Goal: Information Seeking & Learning: Understand process/instructions

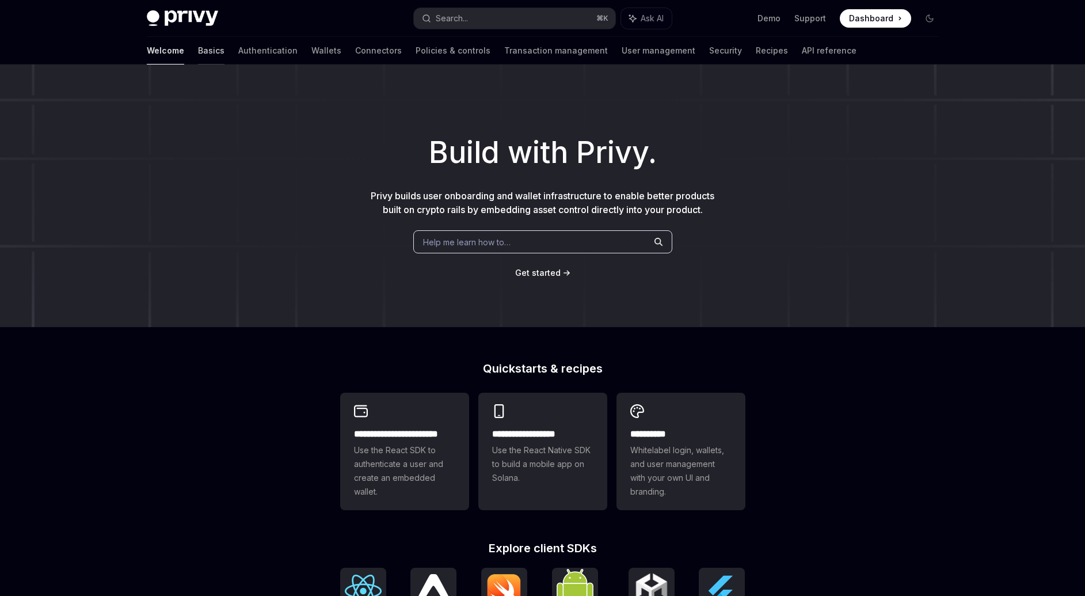
click at [198, 49] on link "Basics" at bounding box center [211, 51] width 26 height 28
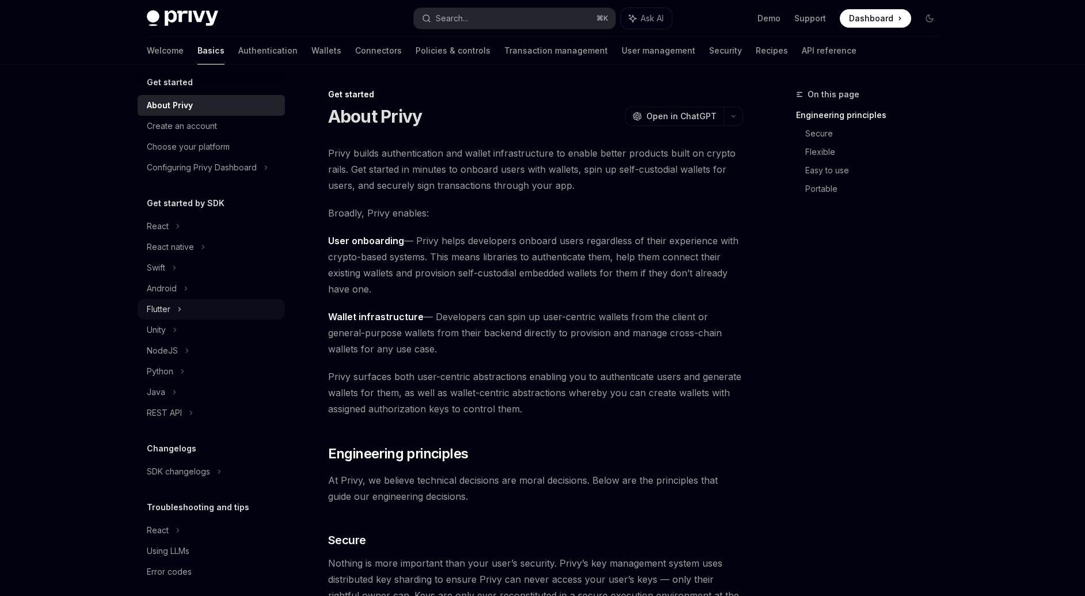
scroll to position [17, 0]
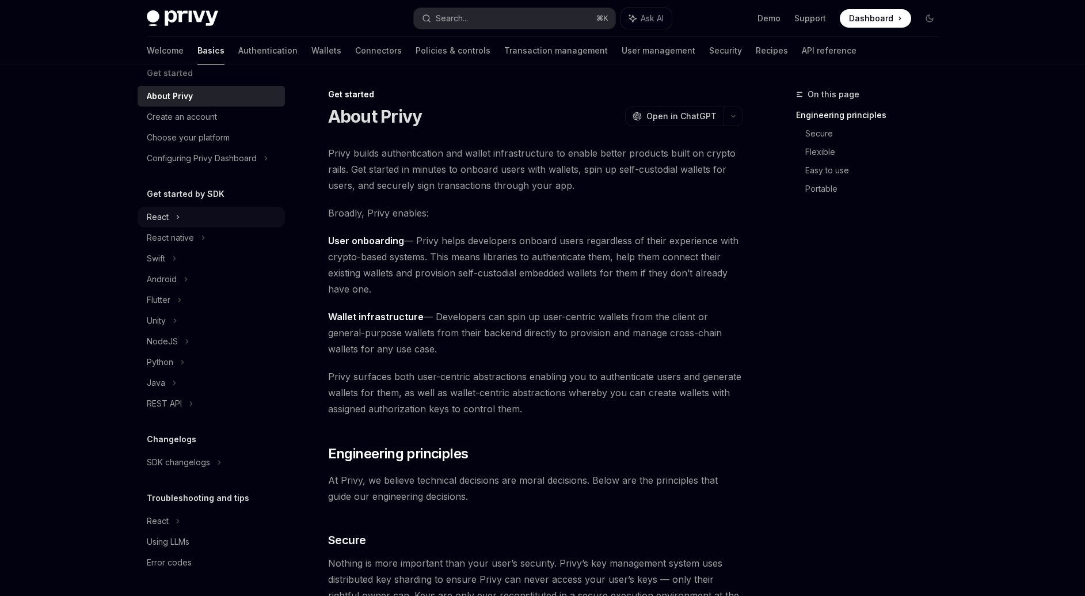
click at [166, 211] on div "React" at bounding box center [158, 217] width 22 height 14
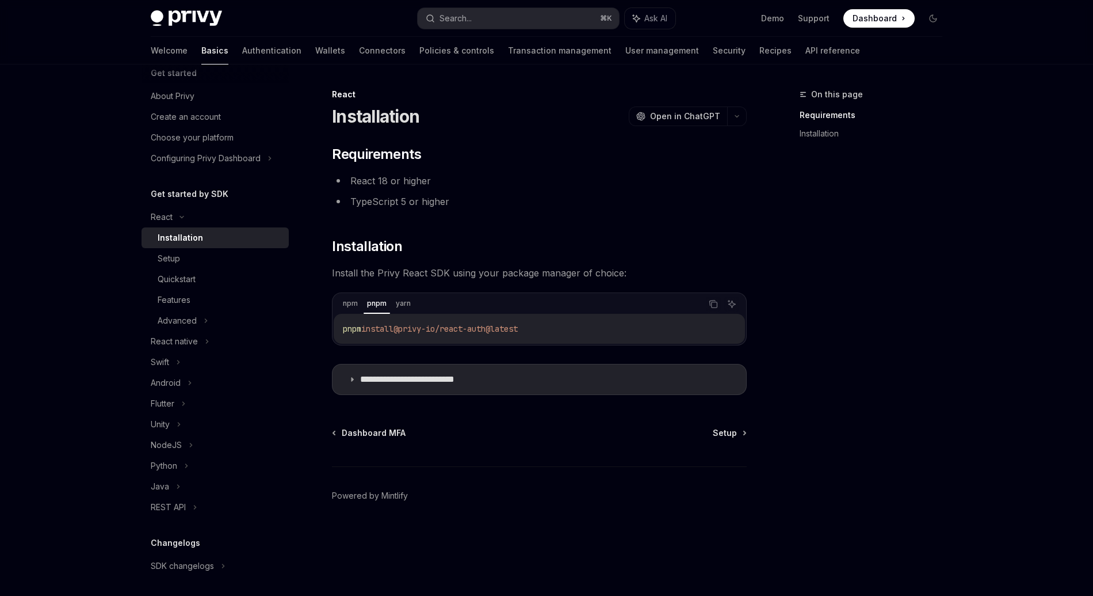
click at [350, 332] on span "pnpm" at bounding box center [352, 328] width 18 height 10
drag, startPoint x: 350, startPoint y: 332, endPoint x: 547, endPoint y: 330, distance: 197.4
click at [547, 330] on code "pnpm install @privy-io/react-auth@latest" at bounding box center [539, 329] width 393 height 14
copy div "pnpm install @privy-io/react-auth@latest"
click at [198, 262] on div "Setup" at bounding box center [220, 258] width 124 height 14
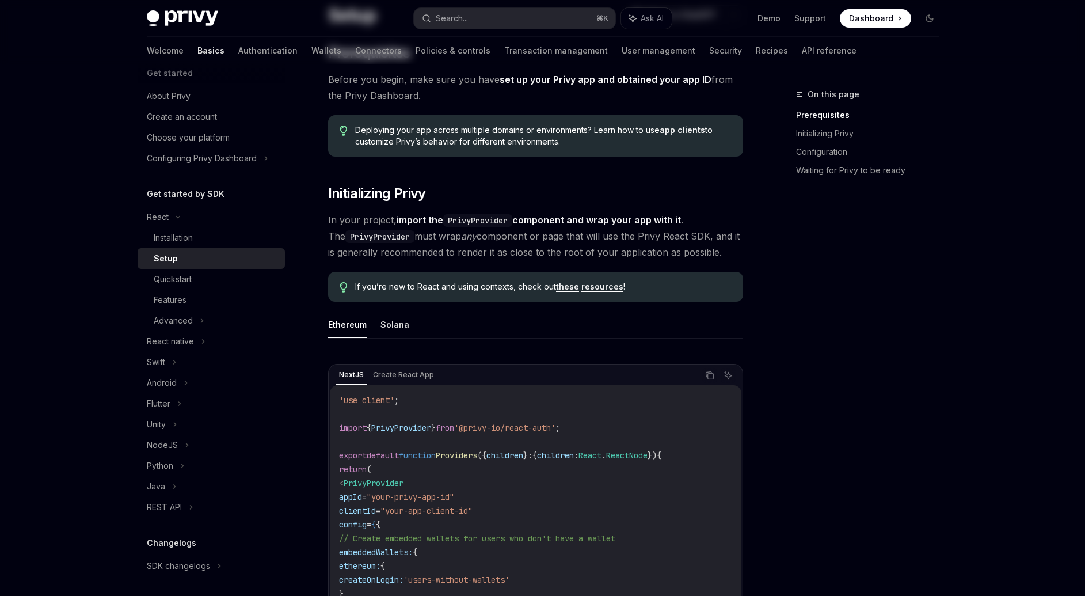
scroll to position [243, 0]
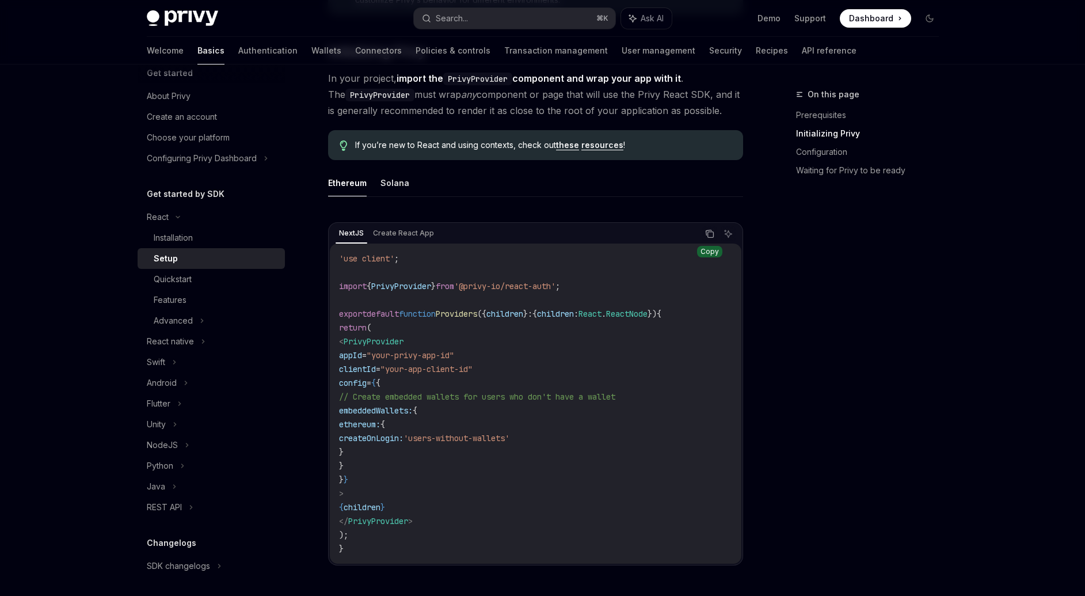
click at [707, 235] on icon "Copy the contents from the code block" at bounding box center [710, 235] width 6 height 6
click at [311, 47] on link "Wallets" at bounding box center [326, 51] width 30 height 28
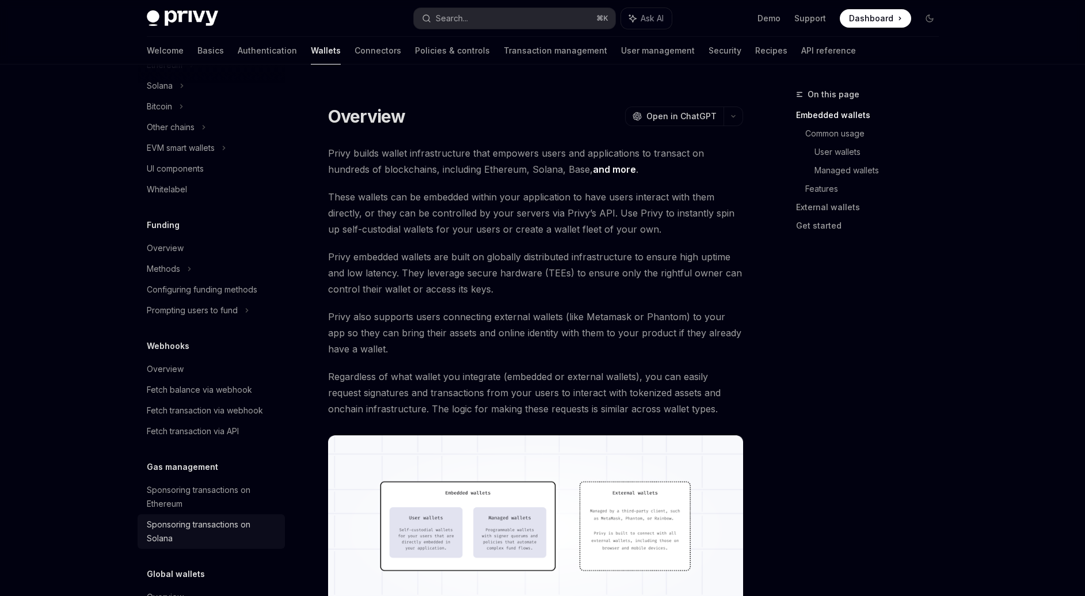
scroll to position [400, 0]
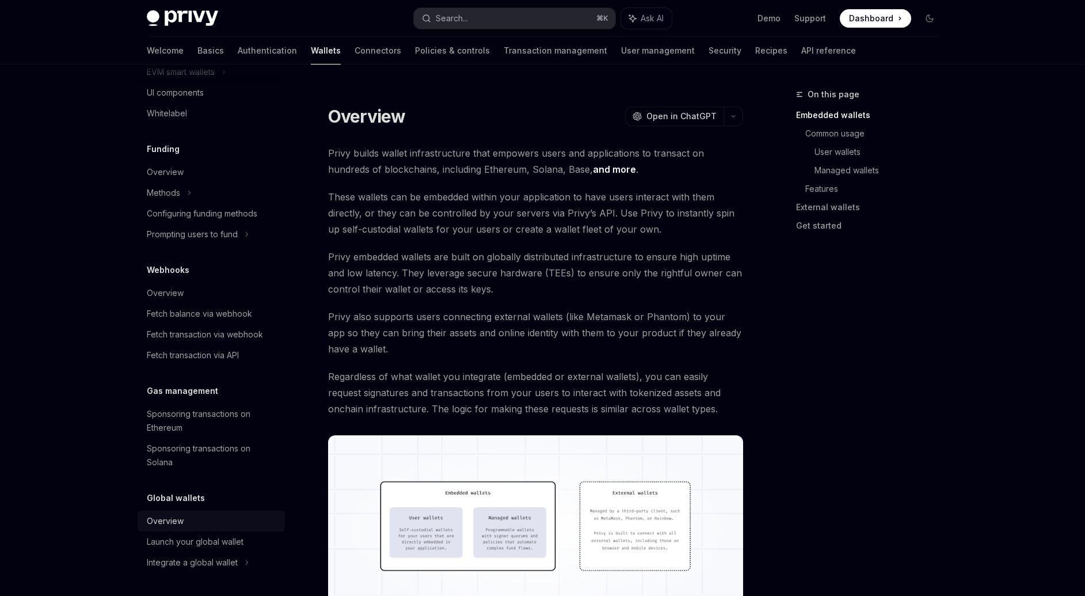
click at [172, 523] on div "Overview" at bounding box center [165, 521] width 37 height 14
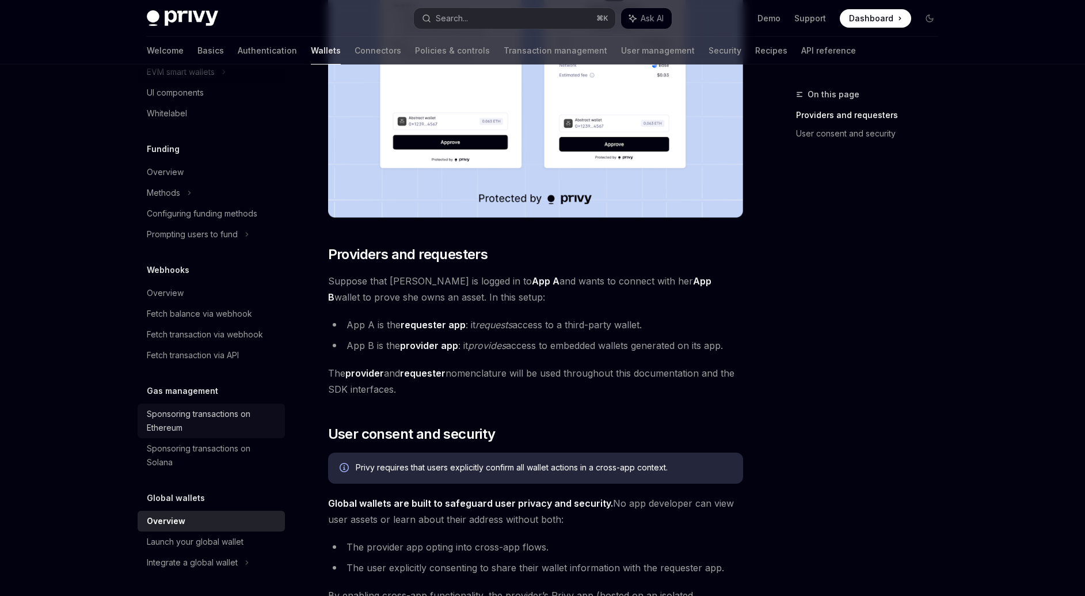
scroll to position [370, 0]
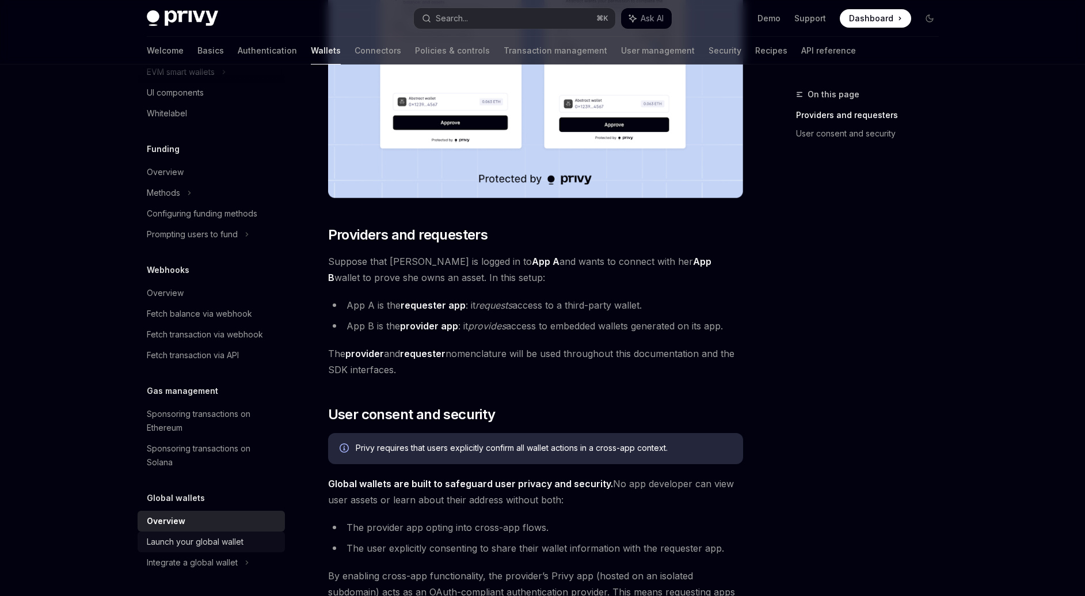
click at [195, 544] on div "Launch your global wallet" at bounding box center [195, 542] width 97 height 14
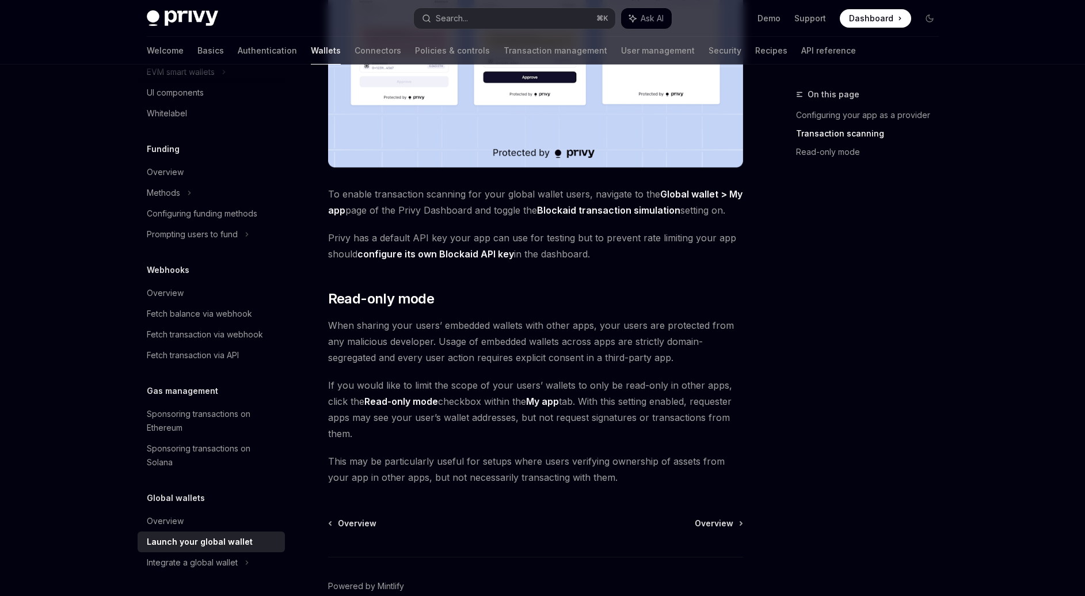
scroll to position [874, 0]
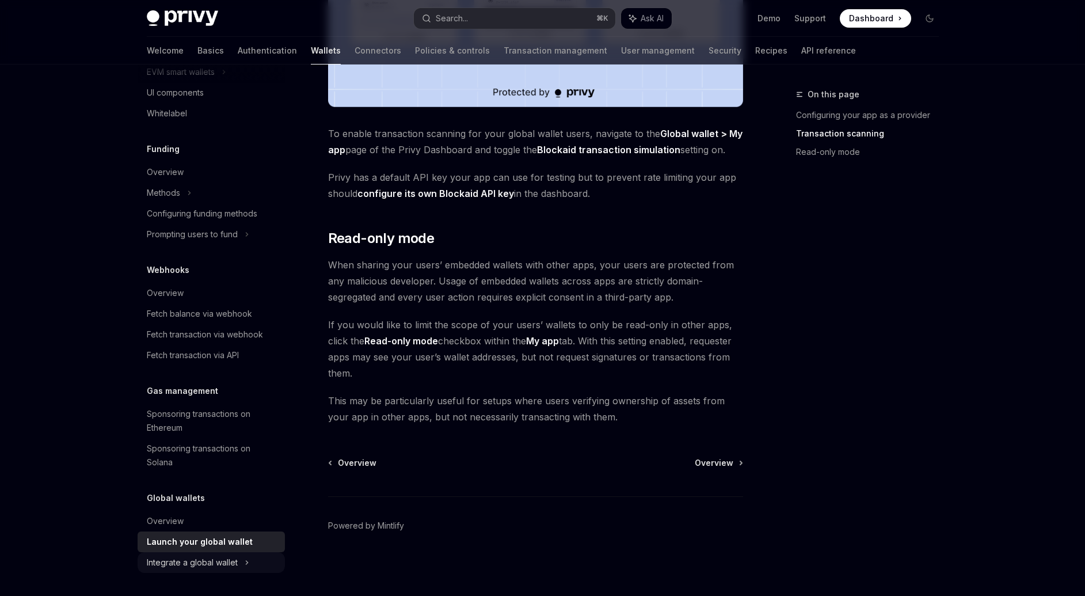
click at [172, 37] on div "Integrate a global wallet" at bounding box center [159, 31] width 25 height 14
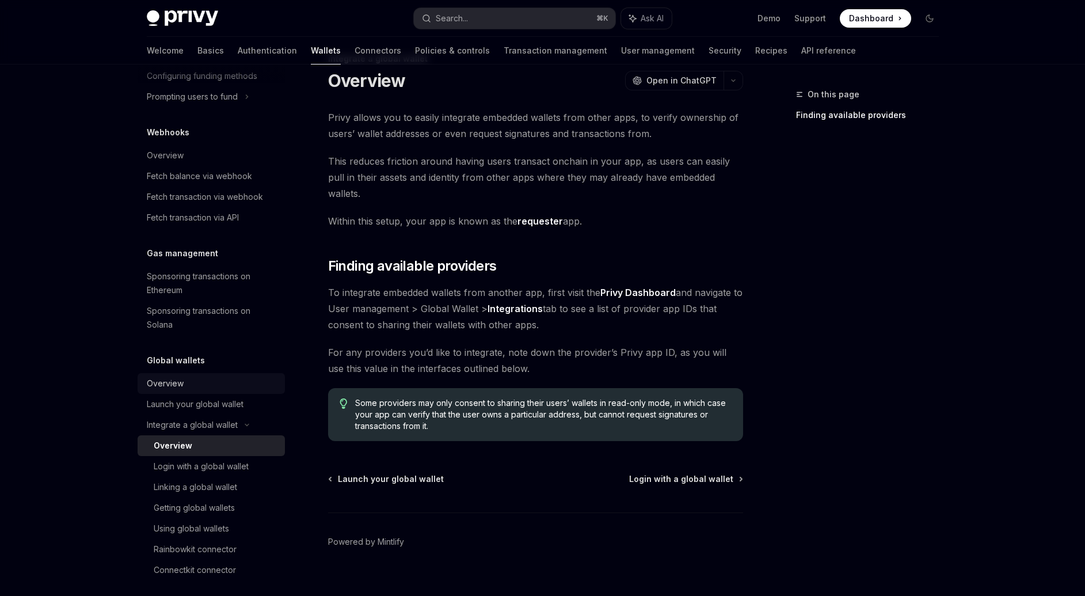
scroll to position [545, 0]
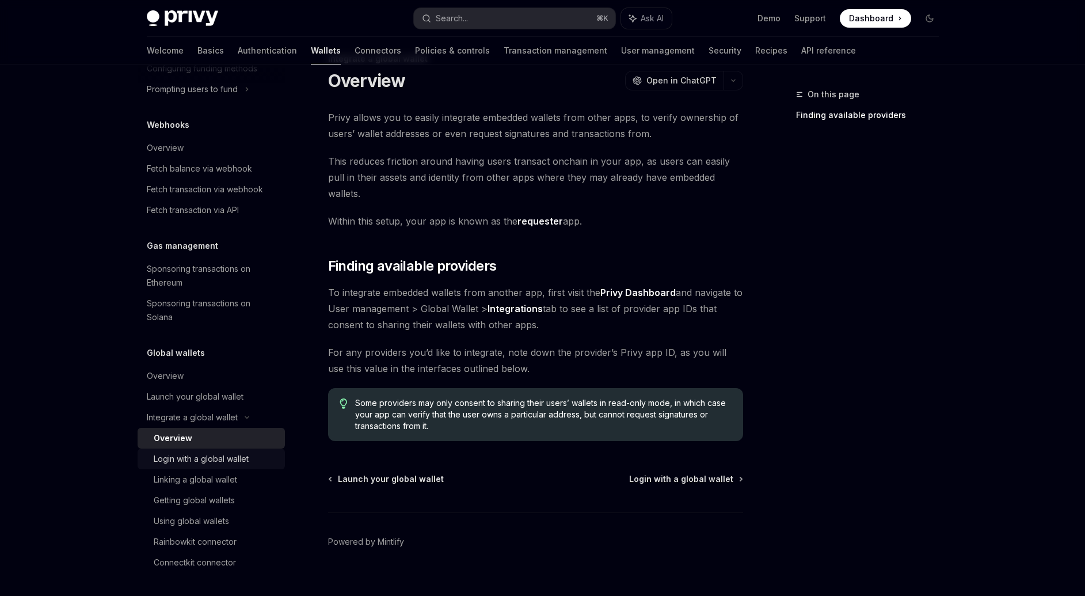
click at [214, 453] on div "Login with a global wallet" at bounding box center [201, 459] width 95 height 14
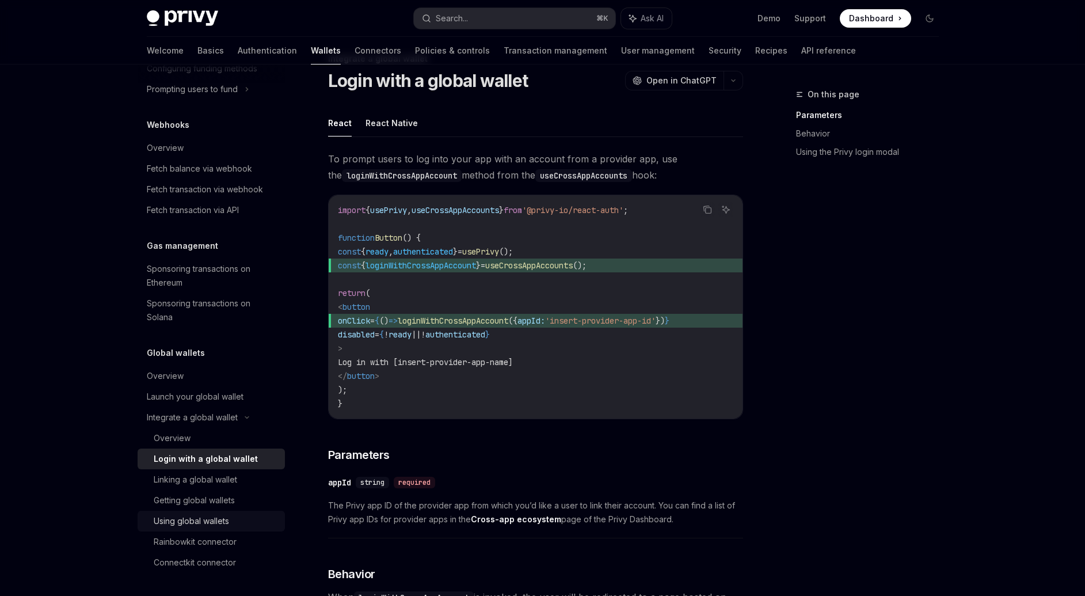
click at [203, 521] on div "Using global wallets" at bounding box center [191, 521] width 75 height 14
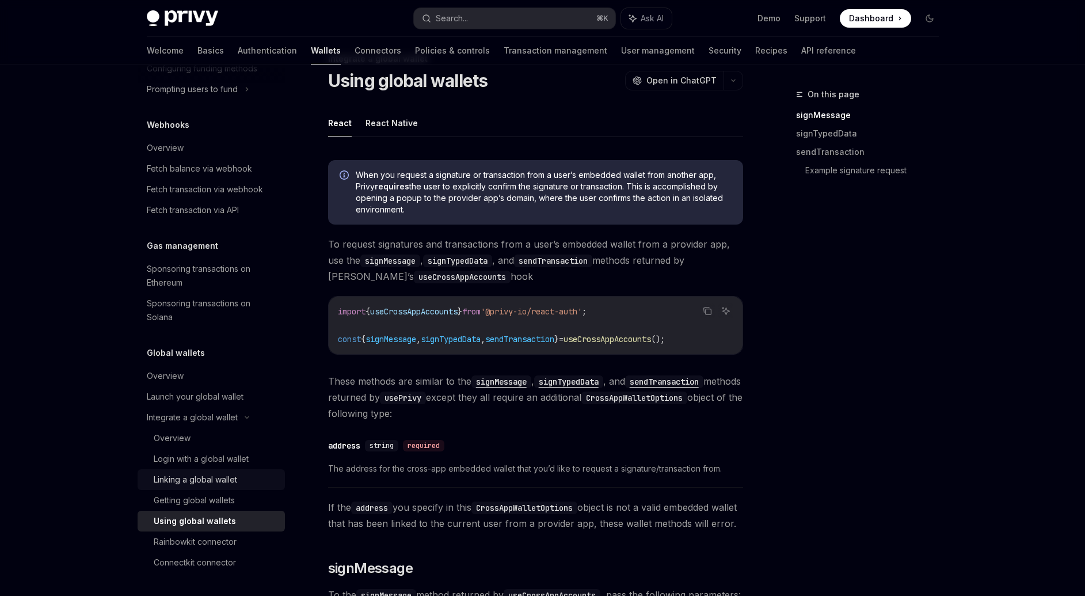
click at [215, 479] on div "Linking a global wallet" at bounding box center [195, 479] width 83 height 14
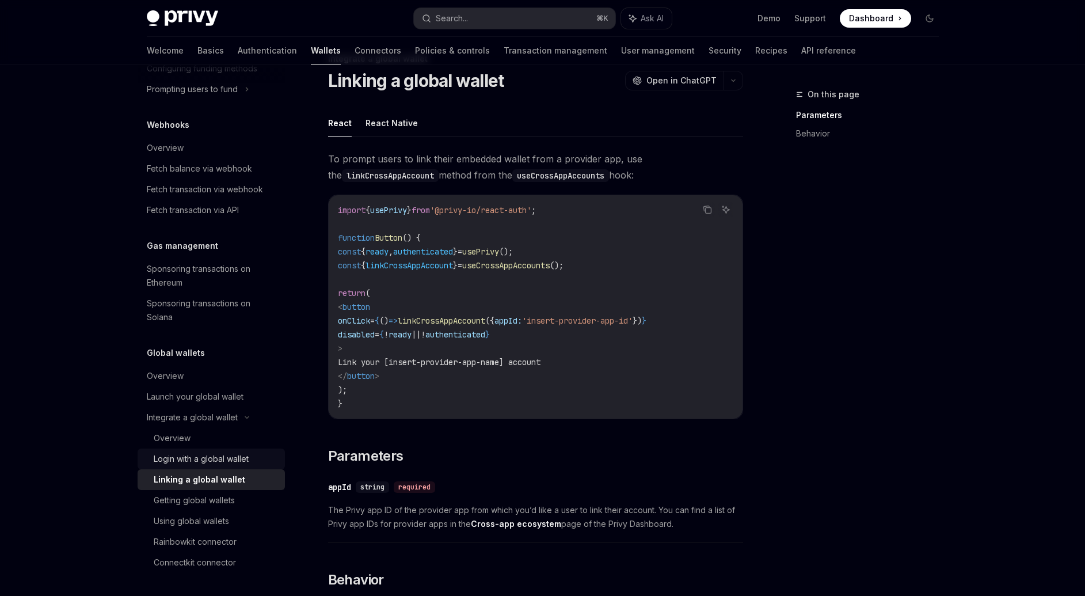
click at [214, 464] on div "Login with a global wallet" at bounding box center [201, 459] width 95 height 14
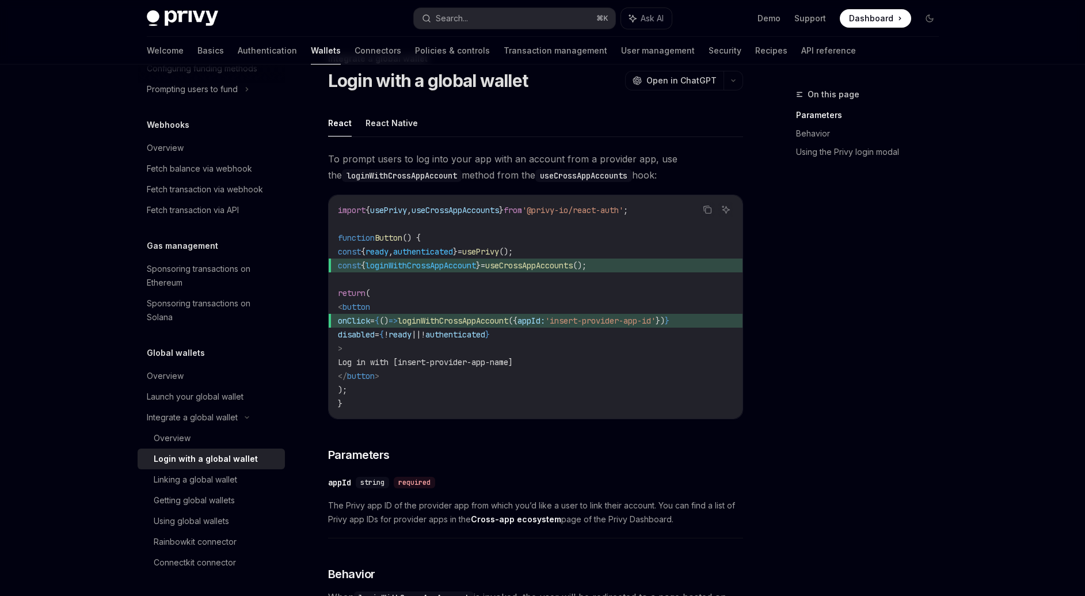
type textarea "*"
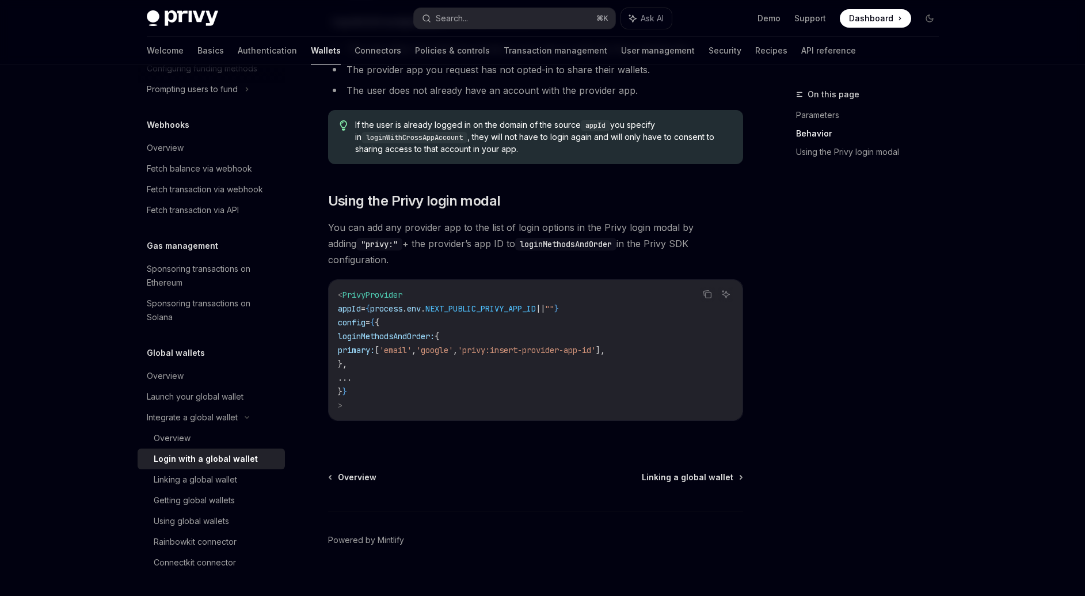
scroll to position [718, 0]
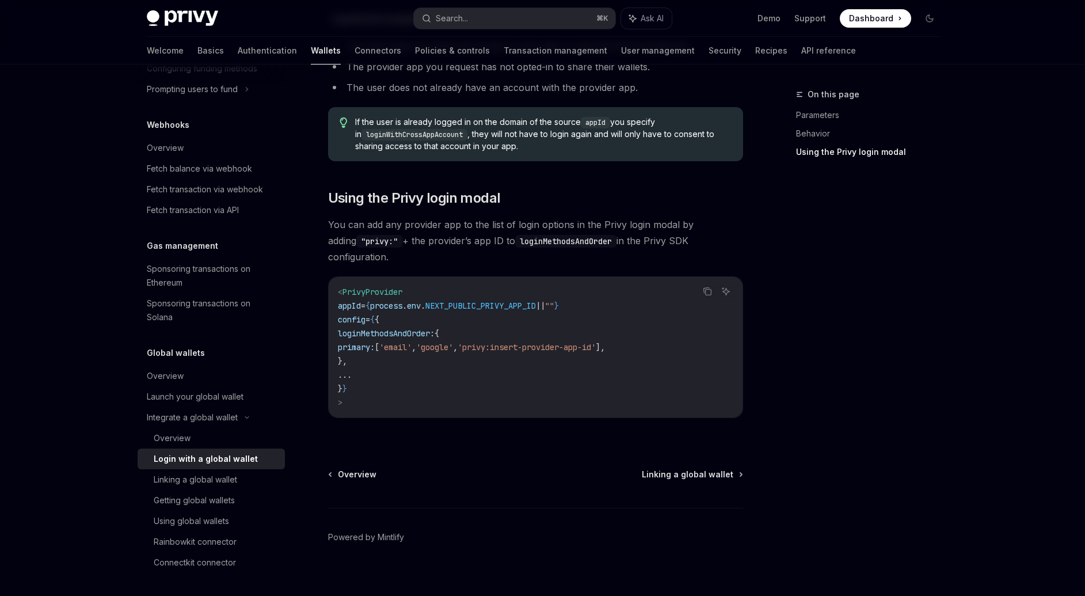
click at [535, 342] on span "'privy:insert-provider-app-id'" at bounding box center [527, 347] width 138 height 10
click at [418, 328] on span "loginMethodsAndOrder:" at bounding box center [386, 333] width 97 height 10
copy span "loginMethodsAndOrder"
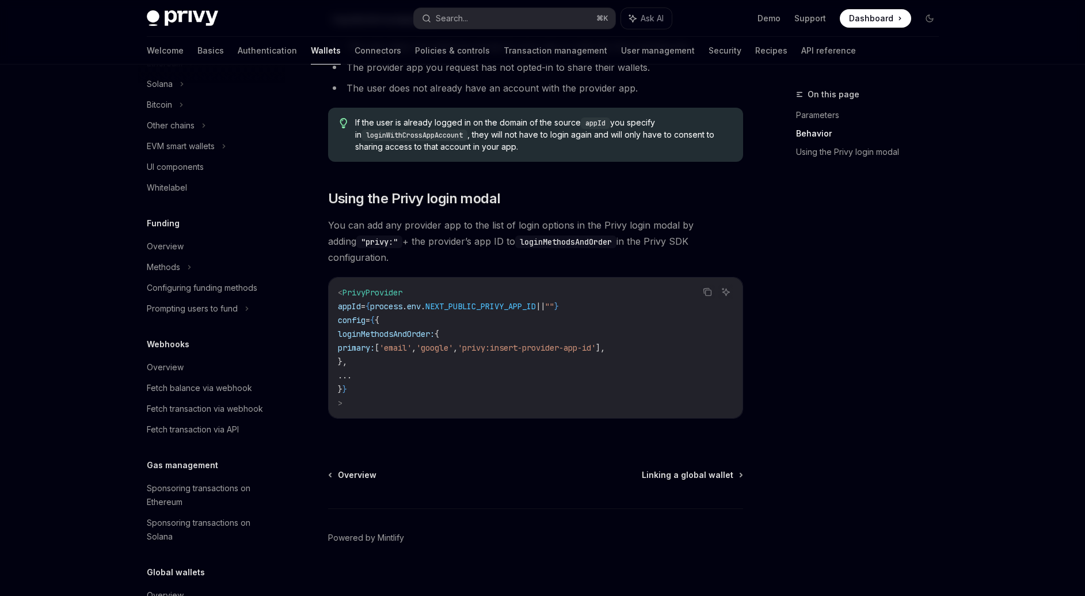
scroll to position [545, 0]
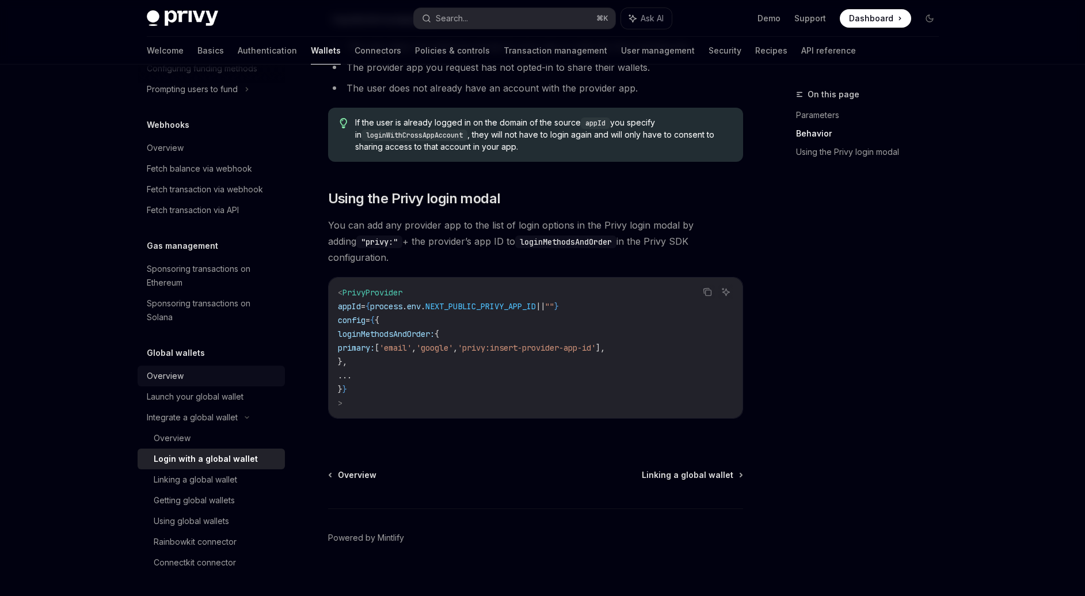
click at [181, 380] on div "Overview" at bounding box center [165, 376] width 37 height 14
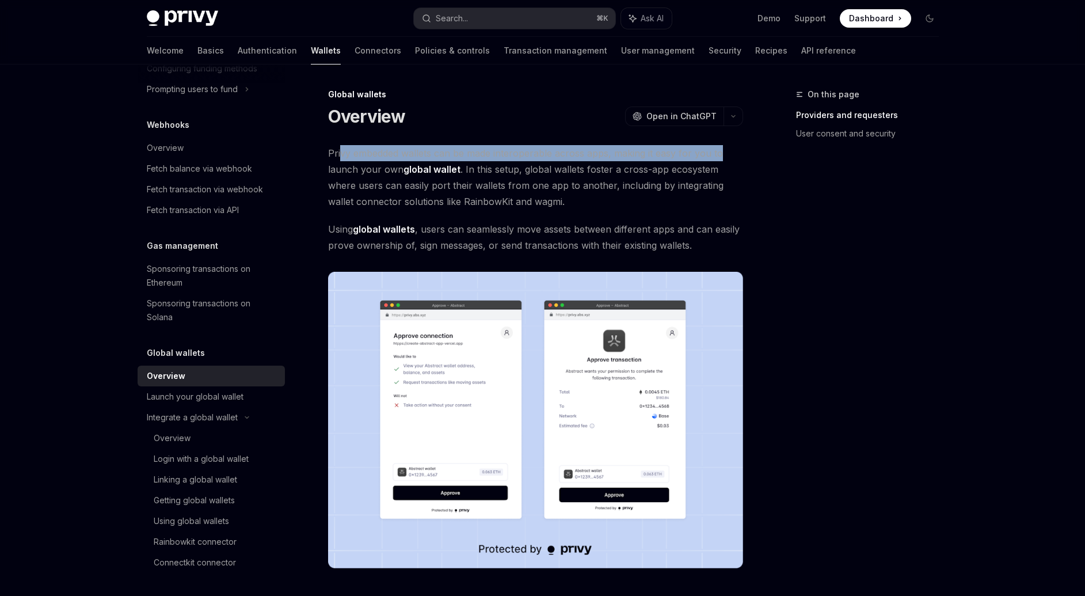
drag, startPoint x: 341, startPoint y: 155, endPoint x: 742, endPoint y: 147, distance: 400.6
click at [742, 147] on span "Privy embedded wallets can be made interoperable across apps, making it easy fo…" at bounding box center [535, 177] width 415 height 64
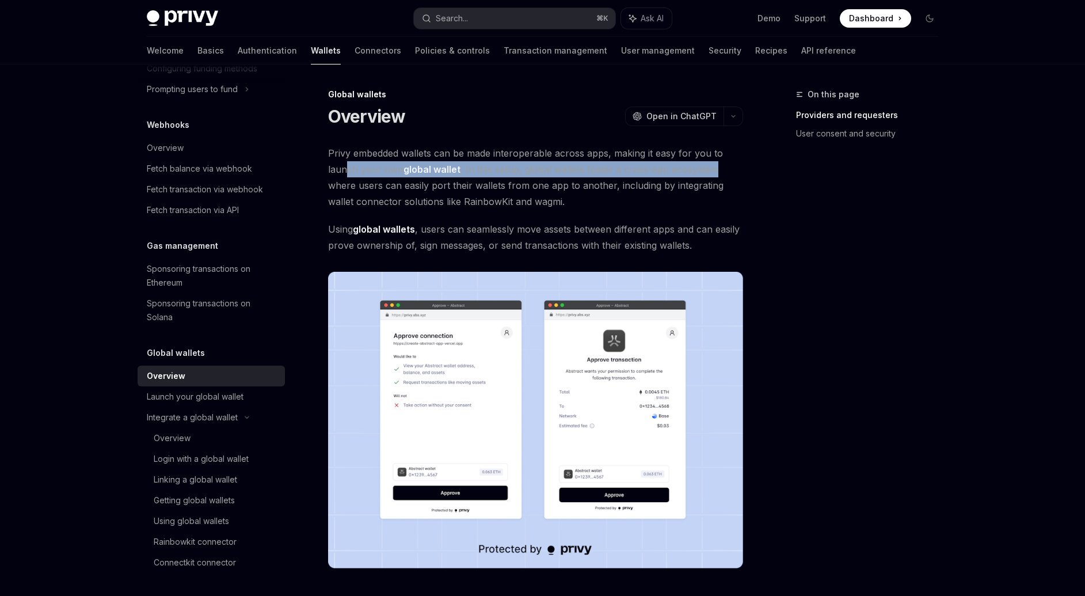
drag, startPoint x: 345, startPoint y: 175, endPoint x: 737, endPoint y: 171, distance: 392.5
click at [737, 171] on span "Privy embedded wallets can be made interoperable across apps, making it easy fo…" at bounding box center [535, 177] width 415 height 64
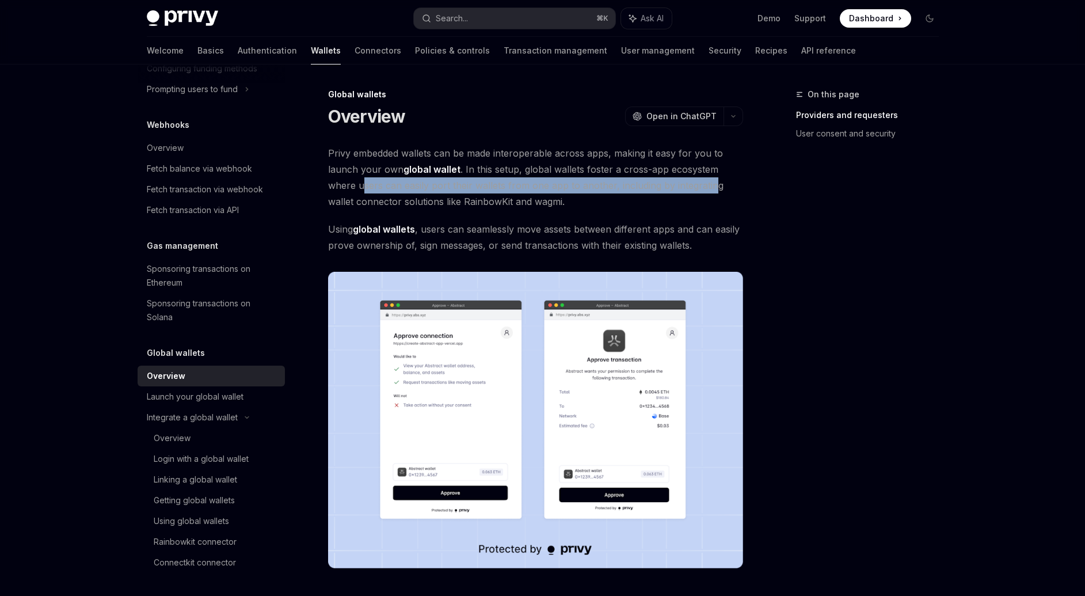
drag, startPoint x: 364, startPoint y: 187, endPoint x: 700, endPoint y: 193, distance: 335.6
click at [705, 192] on span "Privy embedded wallets can be made interoperable across apps, making it easy fo…" at bounding box center [535, 177] width 415 height 64
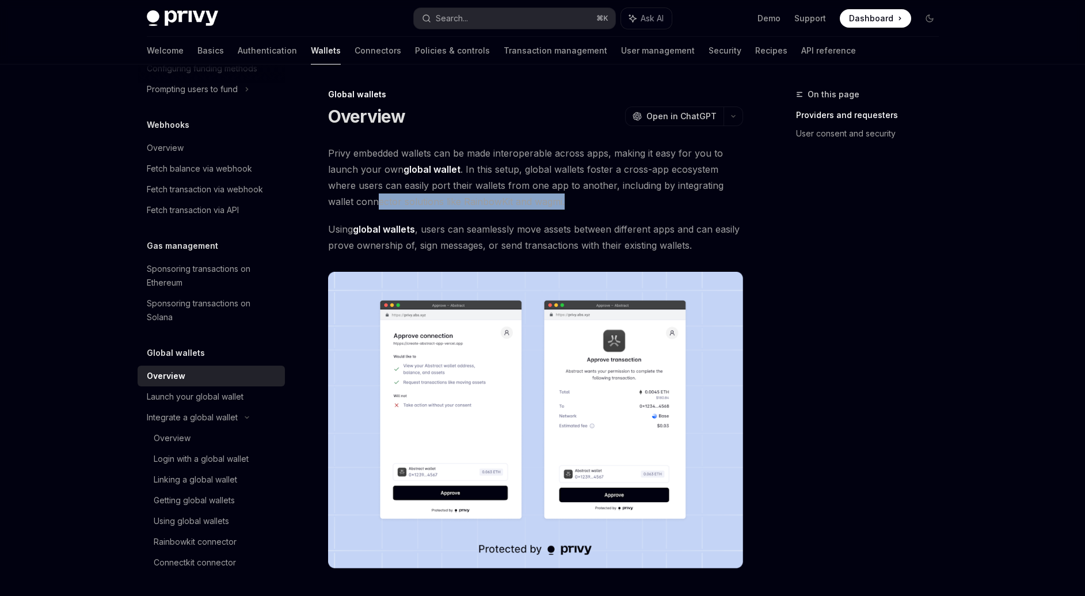
drag, startPoint x: 375, startPoint y: 205, endPoint x: 600, endPoint y: 207, distance: 224.4
click at [600, 207] on span "Privy embedded wallets can be made interoperable across apps, making it easy fo…" at bounding box center [535, 177] width 415 height 64
click at [228, 558] on div "Connectkit connector" at bounding box center [195, 562] width 82 height 14
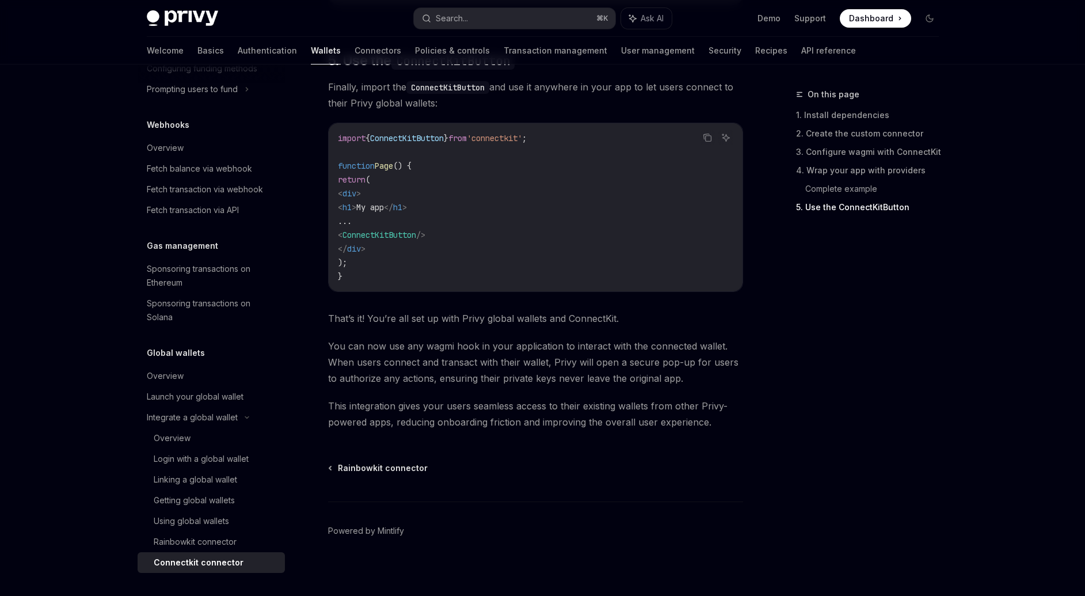
scroll to position [2331, 0]
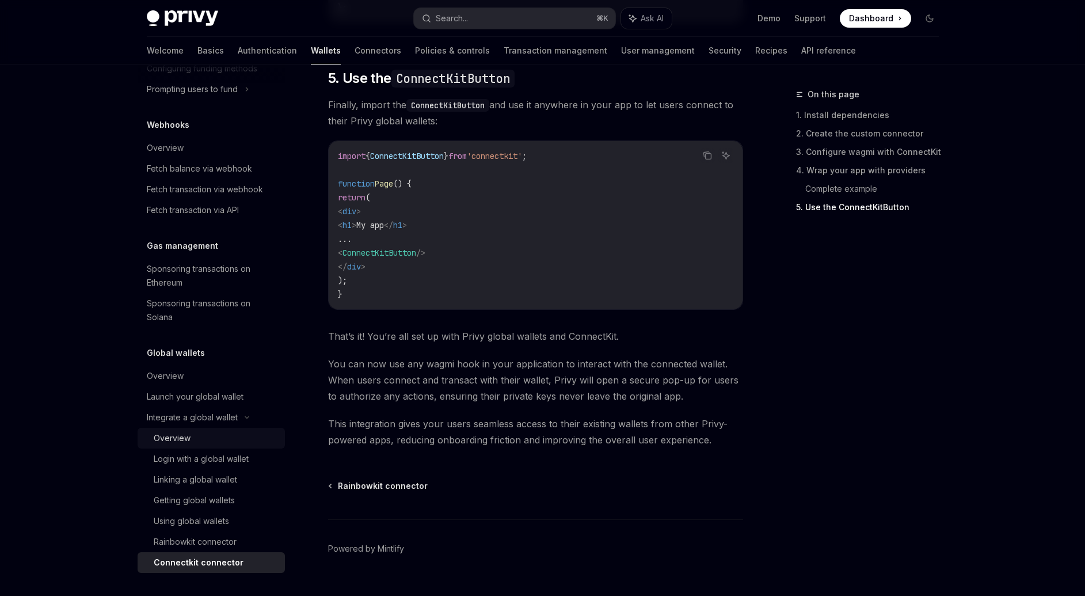
click at [214, 433] on div "Overview" at bounding box center [216, 438] width 124 height 14
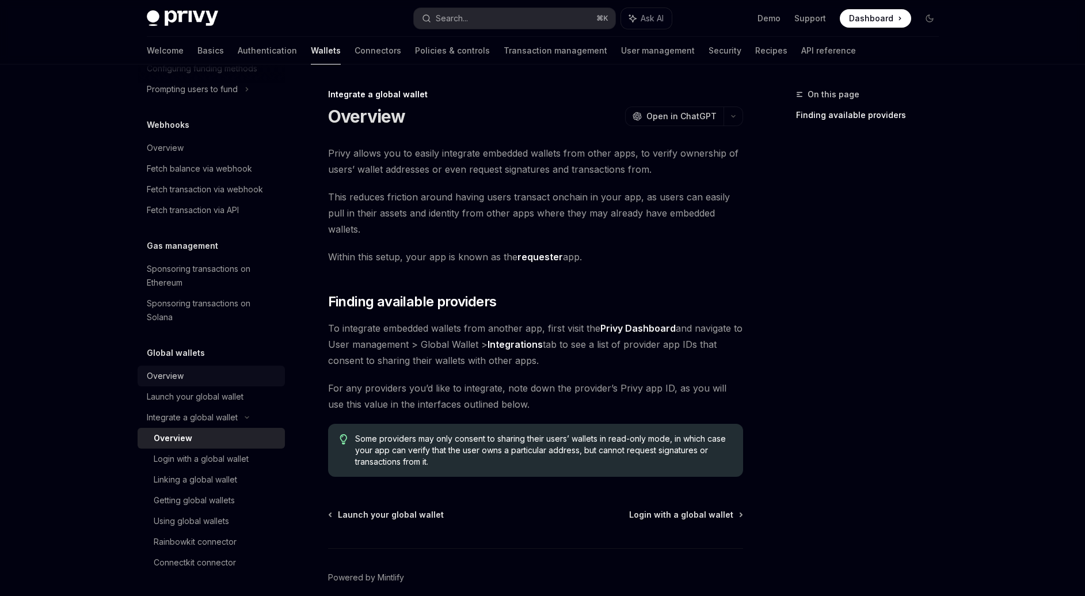
click at [178, 379] on div "Overview" at bounding box center [165, 376] width 37 height 14
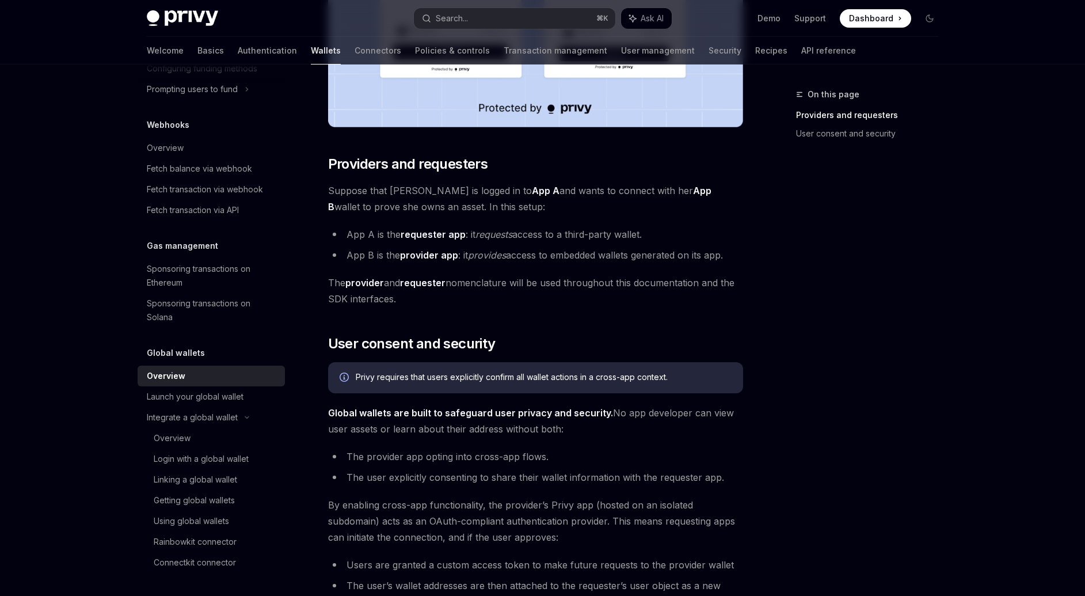
scroll to position [451, 0]
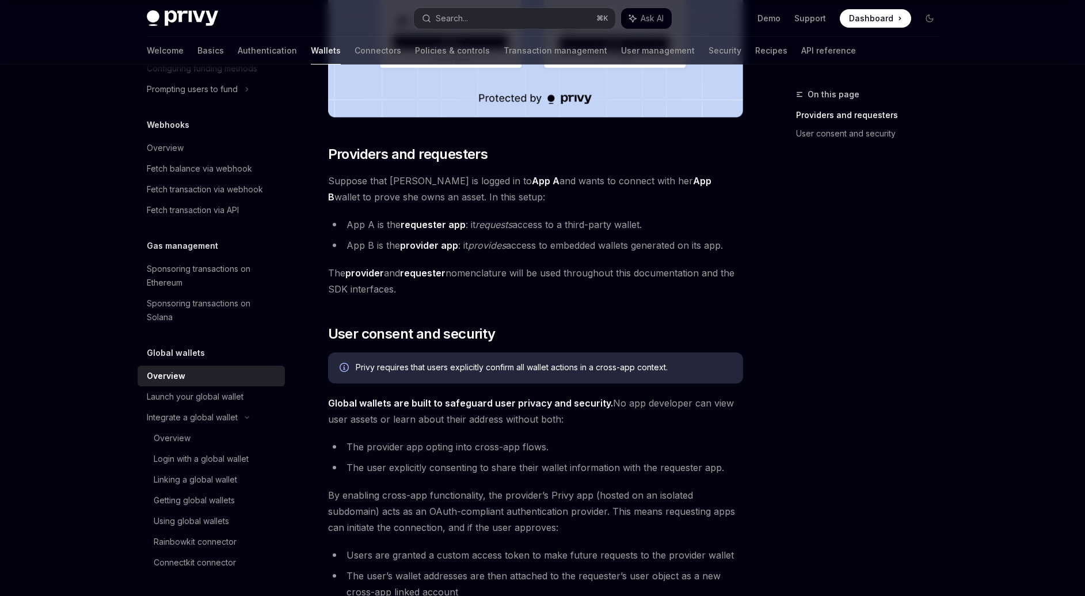
click at [605, 406] on span "Global wallets are built to safeguard user privacy and security. No app develop…" at bounding box center [535, 411] width 415 height 32
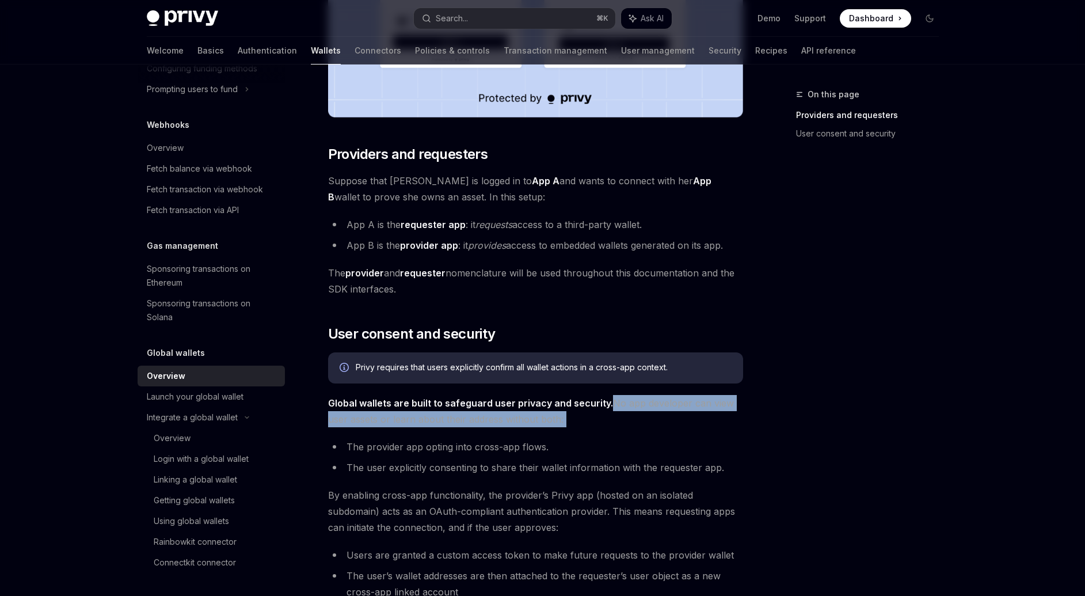
drag, startPoint x: 605, startPoint y: 406, endPoint x: 691, endPoint y: 414, distance: 85.6
click at [694, 413] on span "Global wallets are built to safeguard user privacy and security. No app develop…" at bounding box center [535, 411] width 415 height 32
drag, startPoint x: 563, startPoint y: 421, endPoint x: 481, endPoint y: 422, distance: 82.3
click at [558, 422] on span "Global wallets are built to safeguard user privacy and security. No app develop…" at bounding box center [535, 411] width 415 height 32
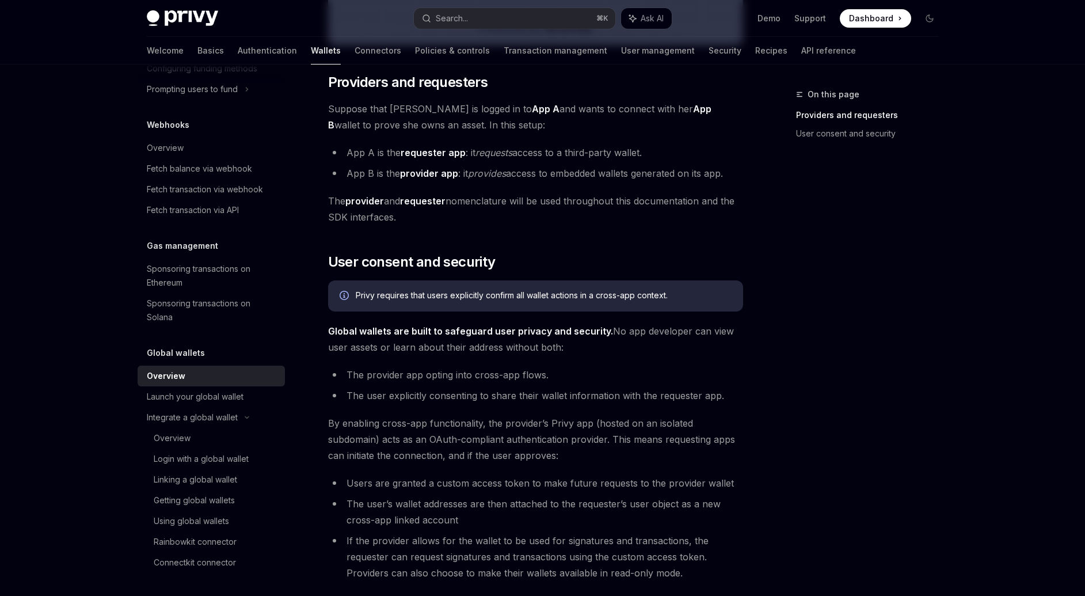
scroll to position [657, 0]
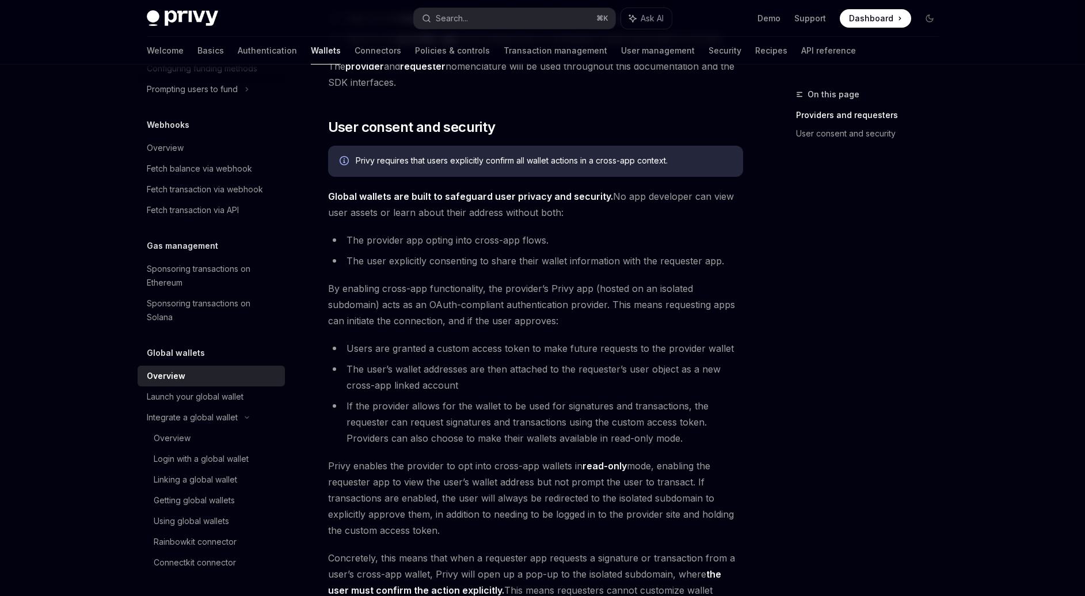
drag, startPoint x: 361, startPoint y: 410, endPoint x: 477, endPoint y: 409, distance: 115.7
click at [477, 409] on li "If the provider allows for the wallet to be used for signatures and transaction…" at bounding box center [535, 422] width 415 height 48
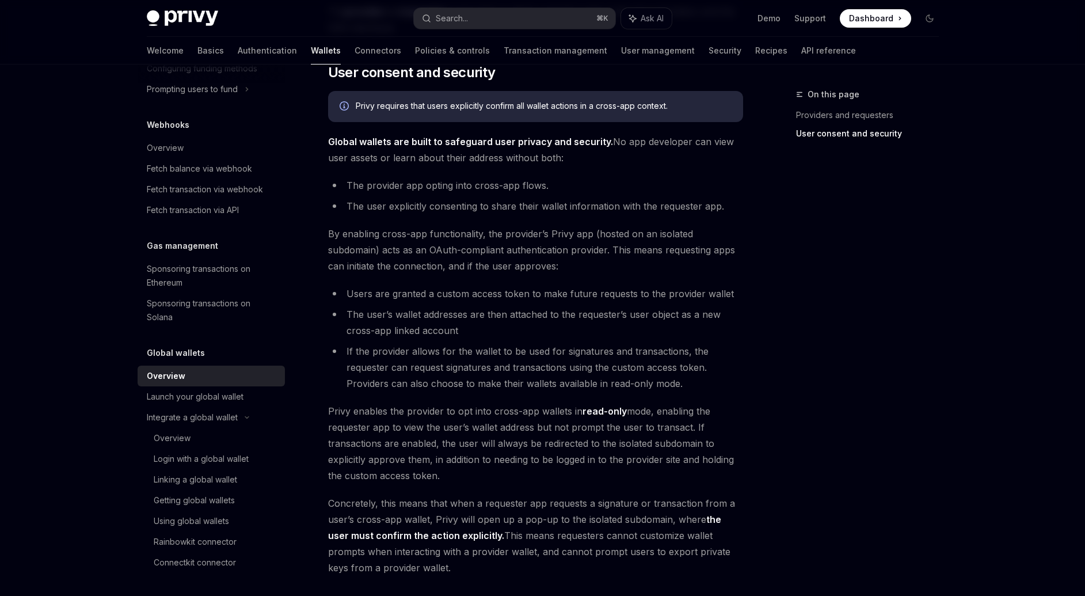
scroll to position [718, 0]
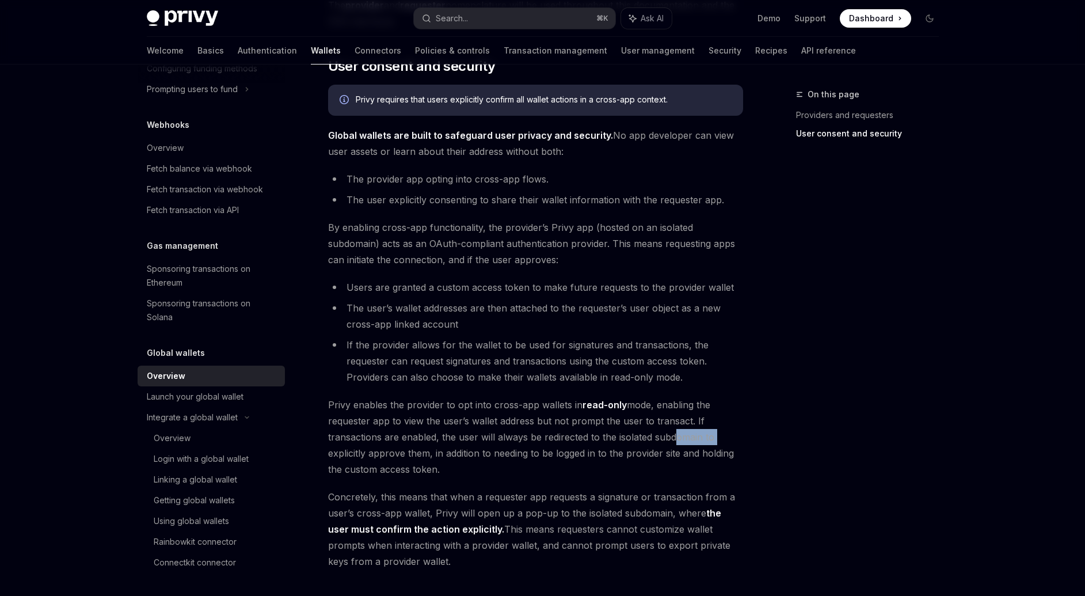
drag, startPoint x: 714, startPoint y: 440, endPoint x: 731, endPoint y: 444, distance: 17.9
click at [734, 441] on span "Privy enables the provider to opt into cross-app wallets in read-only mode, ena…" at bounding box center [535, 437] width 415 height 81
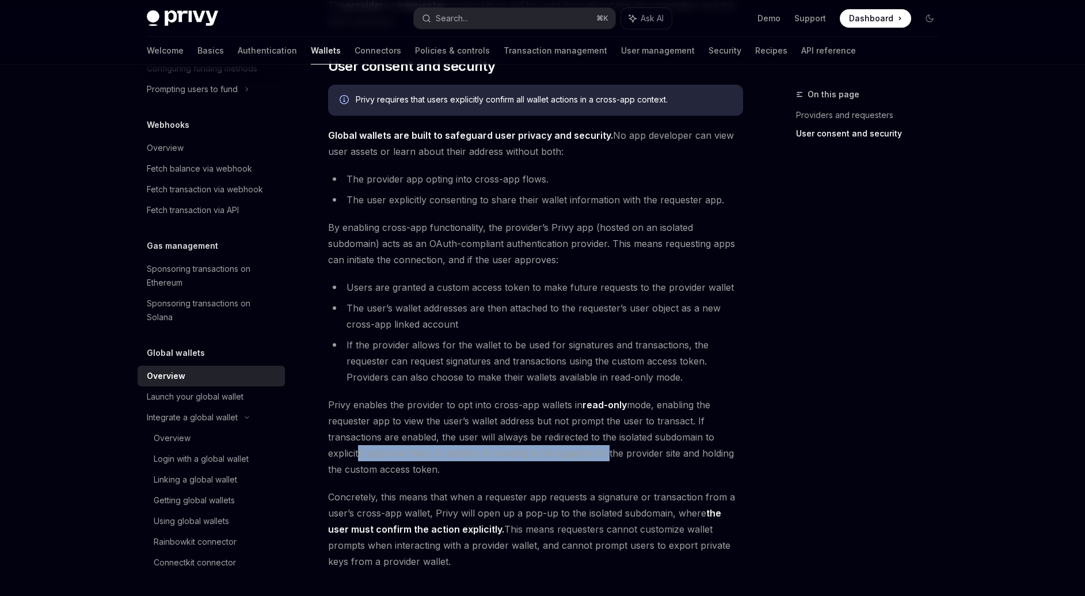
drag, startPoint x: 356, startPoint y: 456, endPoint x: 605, endPoint y: 455, distance: 248.6
click at [605, 455] on span "Privy enables the provider to opt into cross-app wallets in read-only mode, ena…" at bounding box center [535, 437] width 415 height 81
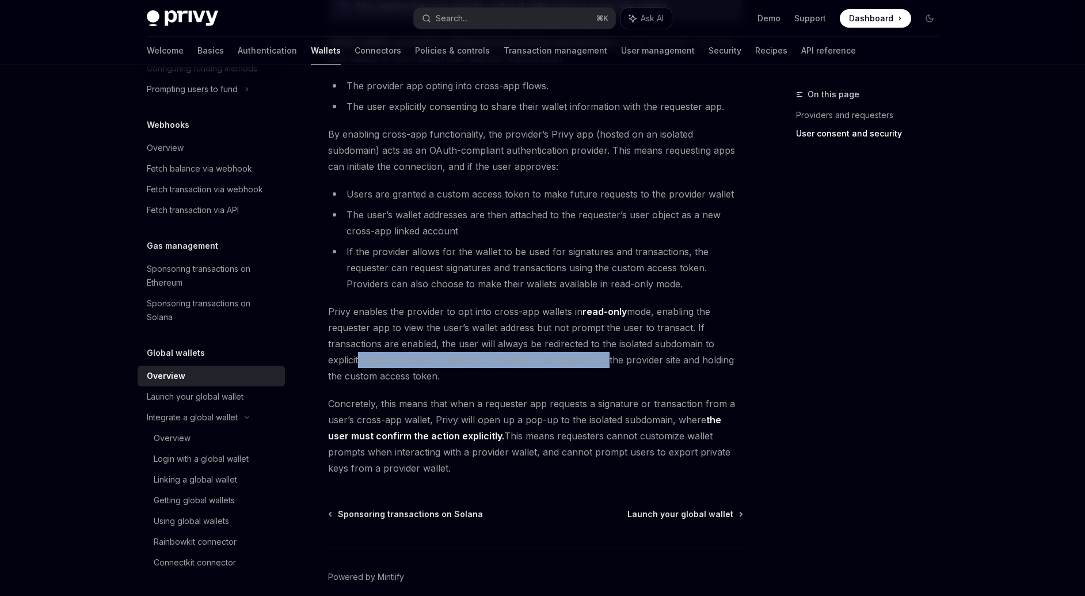
scroll to position [815, 0]
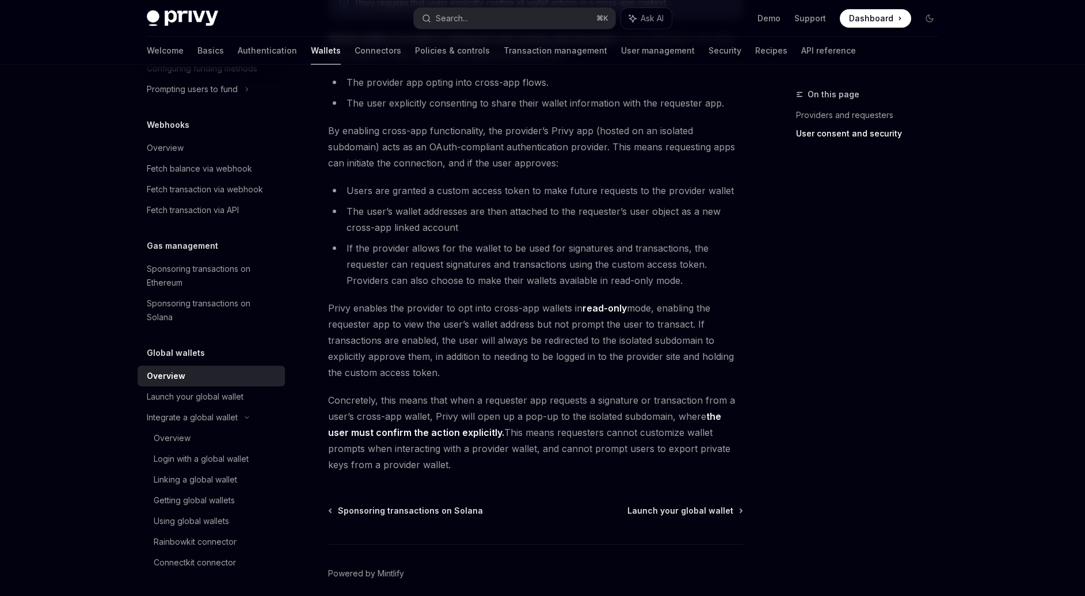
click at [337, 403] on span "Concretely, this means that when a requester app requests a signature or transa…" at bounding box center [535, 432] width 415 height 81
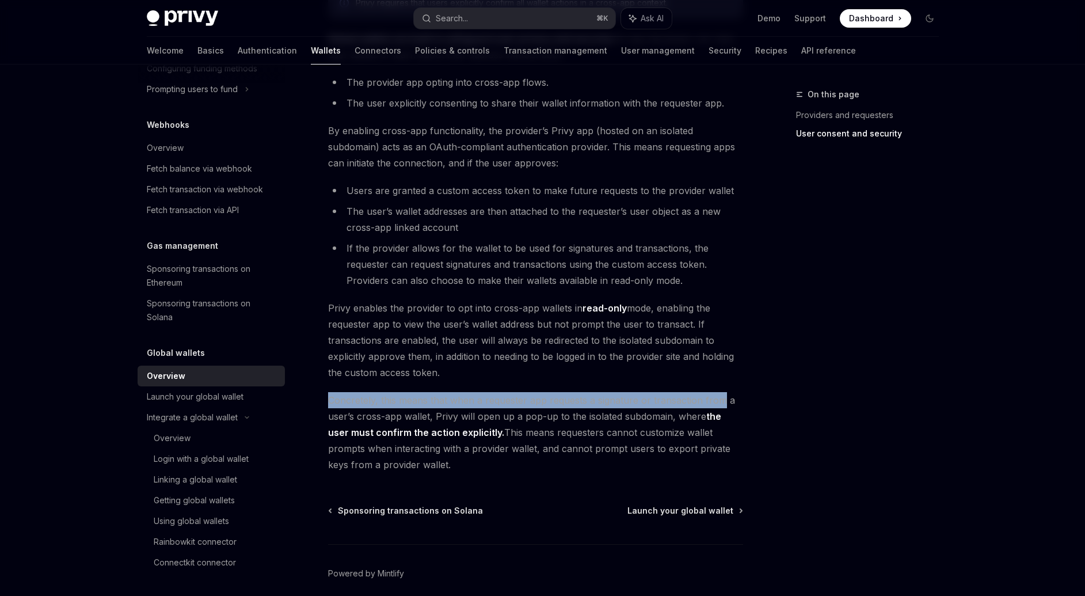
drag, startPoint x: 337, startPoint y: 403, endPoint x: 716, endPoint y: 406, distance: 378.7
click at [716, 406] on span "Concretely, this means that when a requester app requests a signature or transa…" at bounding box center [535, 432] width 415 height 81
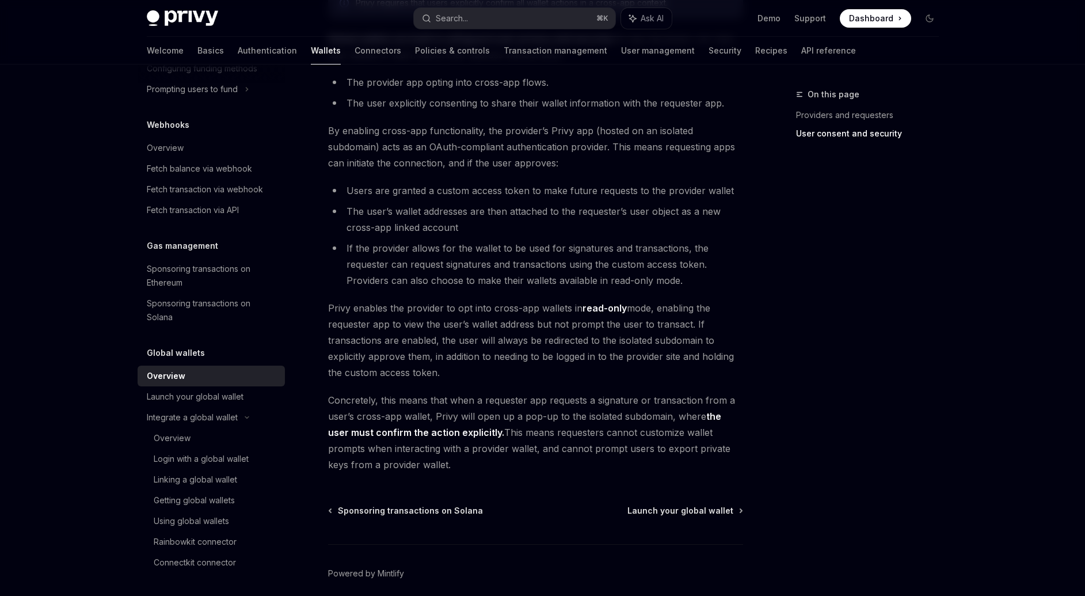
click at [491, 433] on span "Concretely, this means that when a requester app requests a signature or transa…" at bounding box center [535, 432] width 415 height 81
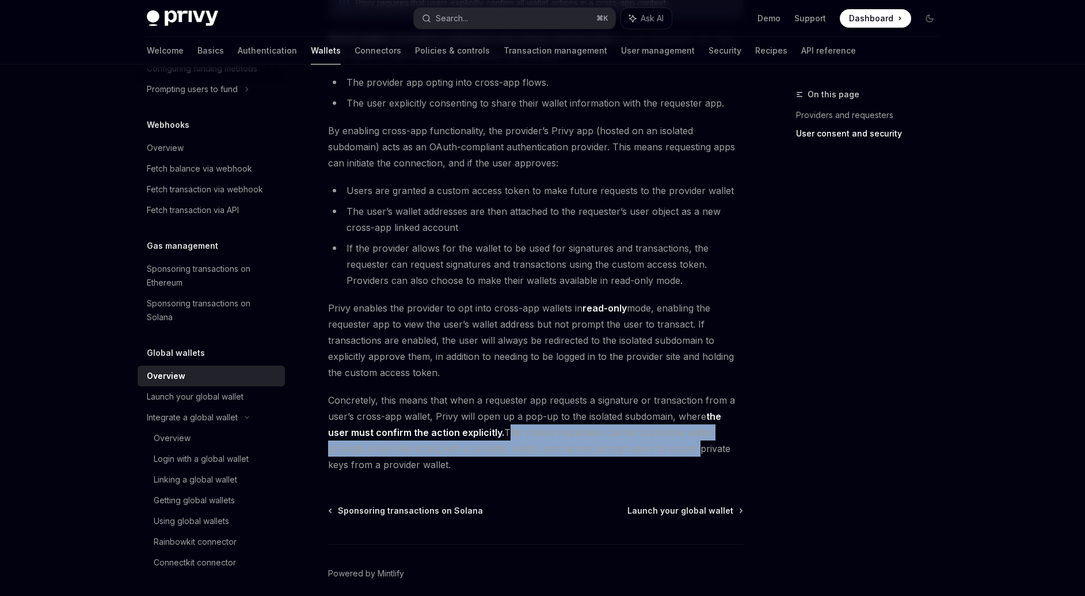
drag, startPoint x: 491, startPoint y: 433, endPoint x: 651, endPoint y: 449, distance: 160.8
click at [651, 449] on span "Concretely, this means that when a requester app requests a signature or transa…" at bounding box center [535, 432] width 415 height 81
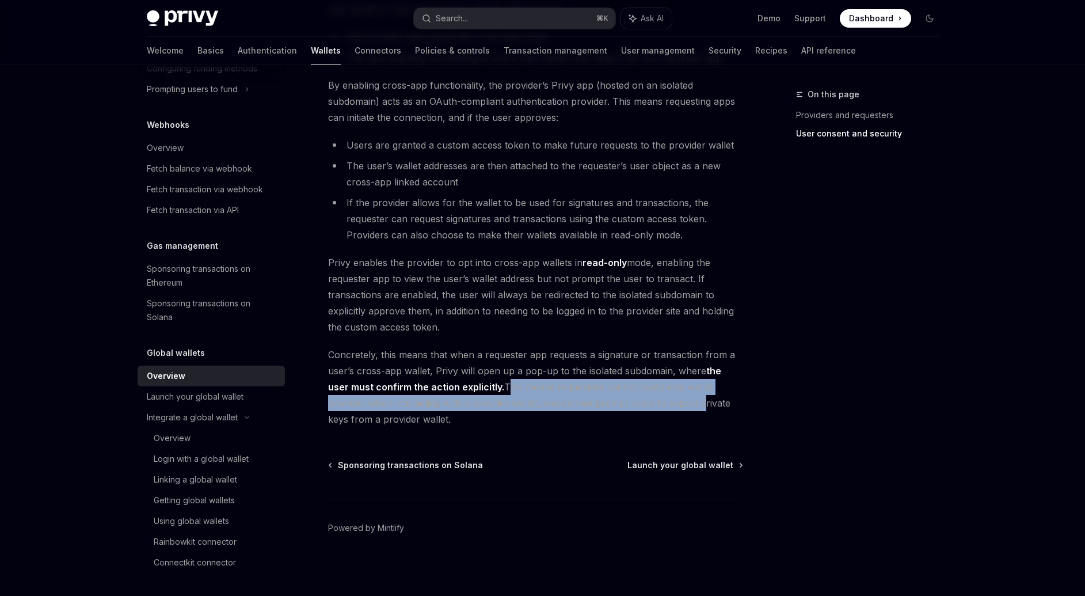
scroll to position [863, 0]
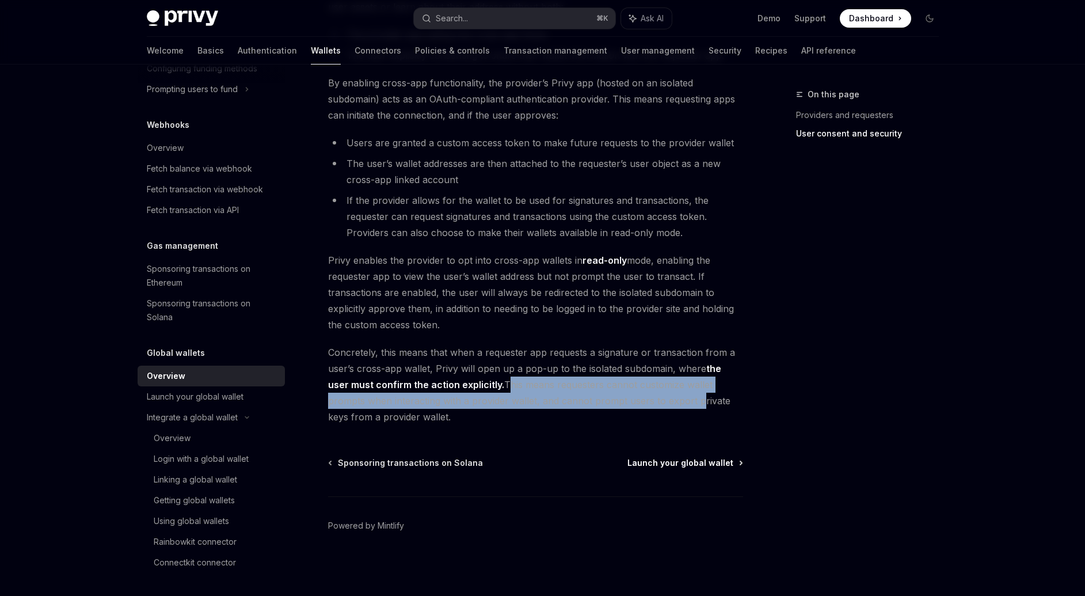
click at [671, 467] on span "Launch your global wallet" at bounding box center [680, 463] width 106 height 12
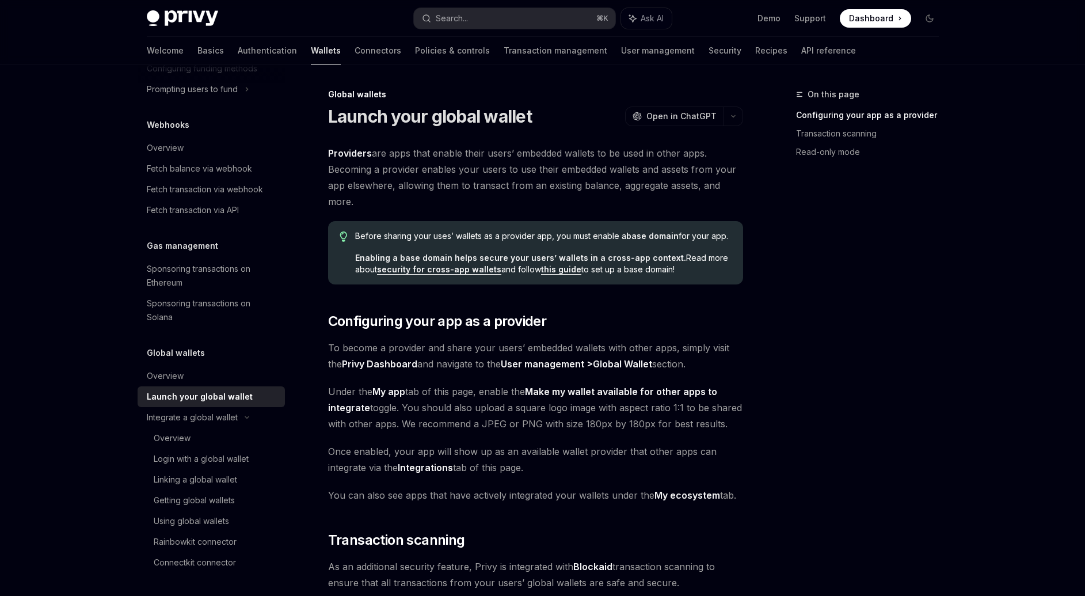
click at [334, 148] on strong "Providers" at bounding box center [350, 153] width 44 height 12
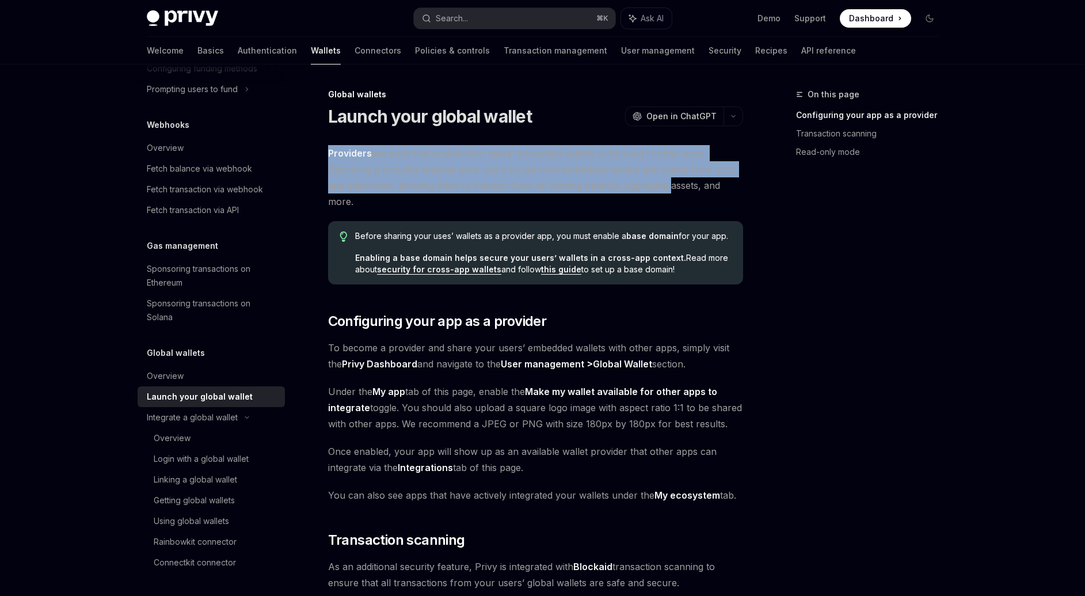
drag, startPoint x: 334, startPoint y: 148, endPoint x: 566, endPoint y: 186, distance: 235.1
click at [581, 185] on span "Providers are apps that enable their users’ embedded wallets to be used in othe…" at bounding box center [535, 177] width 415 height 64
click at [402, 188] on span "Providers are apps that enable their users’ embedded wallets to be used in othe…" at bounding box center [535, 177] width 415 height 64
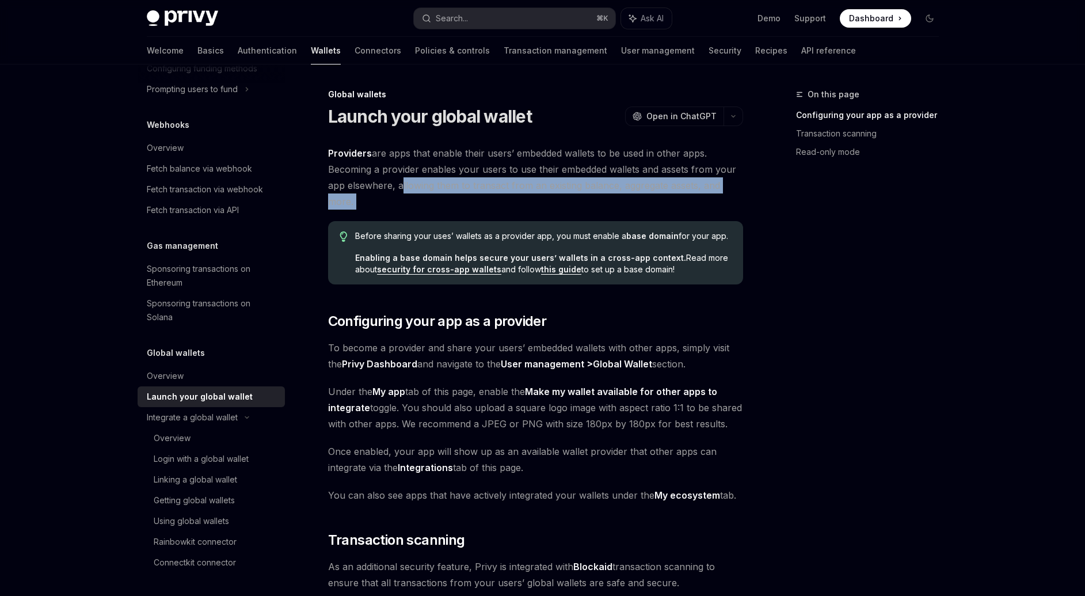
drag, startPoint x: 402, startPoint y: 188, endPoint x: 697, endPoint y: 194, distance: 295.3
click at [697, 194] on span "Providers are apps that enable their users’ embedded wallets to be used in othe…" at bounding box center [535, 177] width 415 height 64
click at [349, 239] on div "Before sharing your uses’ wallets as a provider app, you must enable a base dom…" at bounding box center [535, 252] width 415 height 63
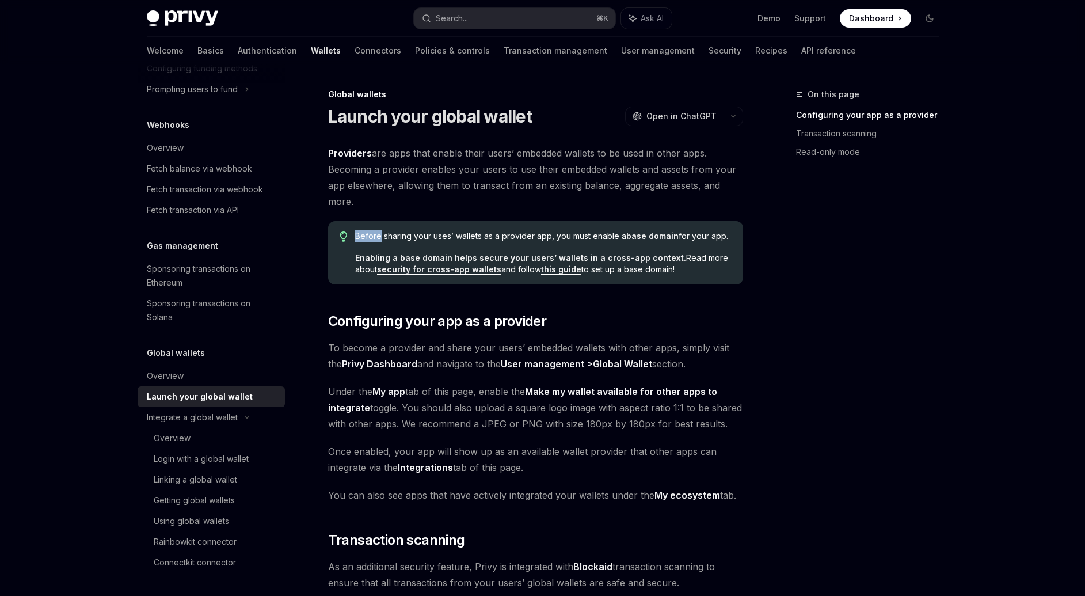
drag, startPoint x: 349, startPoint y: 239, endPoint x: 373, endPoint y: 240, distance: 24.2
click at [371, 240] on div "Before sharing your uses’ wallets as a provider app, you must enable a base dom…" at bounding box center [535, 252] width 415 height 63
click at [536, 116] on div "Launch your global wallet OpenAI Open in ChatGPT" at bounding box center [535, 116] width 415 height 21
drag, startPoint x: 536, startPoint y: 116, endPoint x: 351, endPoint y: 120, distance: 185.4
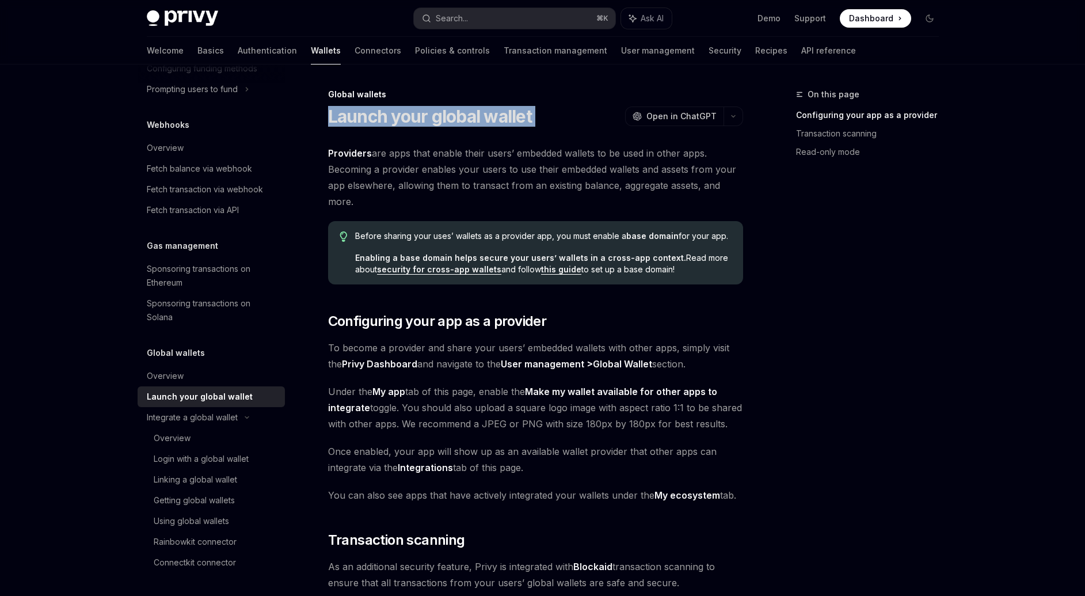
click at [360, 119] on div "Launch your global wallet OpenAI Open in ChatGPT" at bounding box center [535, 116] width 415 height 21
click at [365, 239] on span "Before sharing your uses’ wallets as a provider app, you must enable a base dom…" at bounding box center [543, 236] width 376 height 12
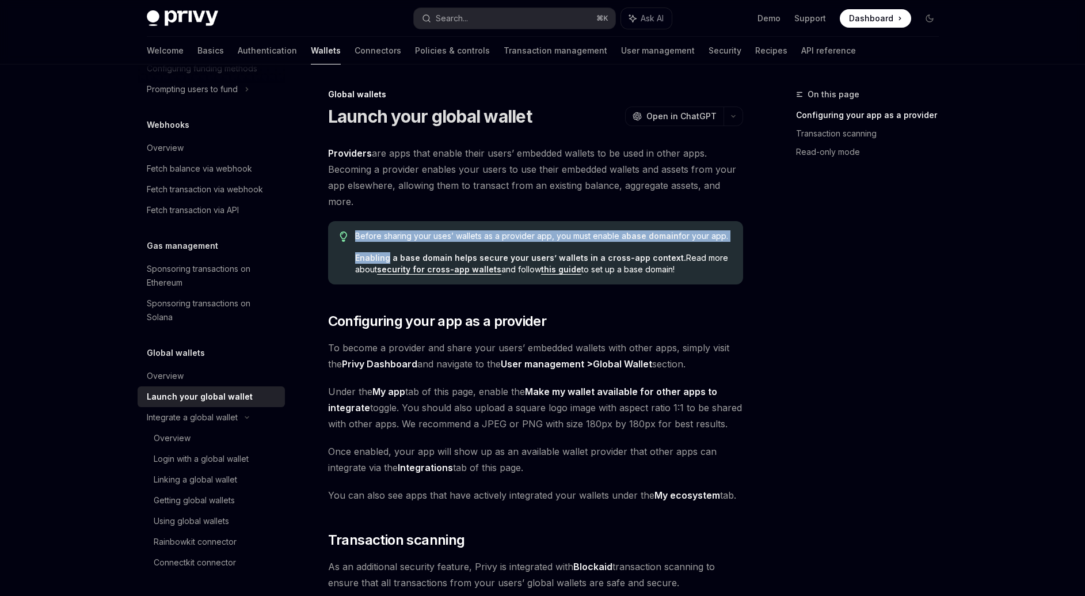
drag, startPoint x: 365, startPoint y: 239, endPoint x: 726, endPoint y: 242, distance: 361.4
click at [726, 242] on div "Before sharing your uses’ wallets as a provider app, you must enable a base dom…" at bounding box center [543, 252] width 376 height 45
type textarea "*"
